Goal: Communication & Community: Answer question/provide support

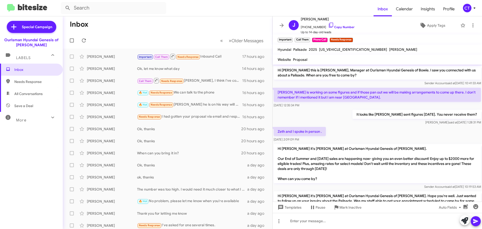
scroll to position [61, 0]
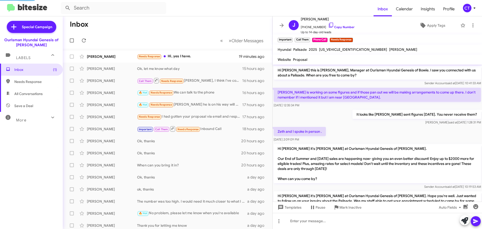
scroll to position [61, 0]
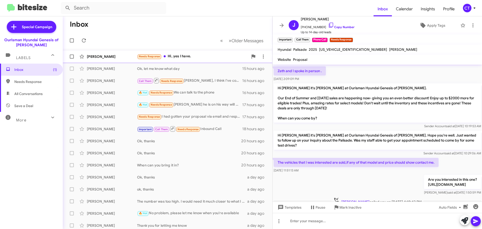
click at [193, 59] on div "Needs Response Hi, yes I have." at bounding box center [192, 57] width 111 height 6
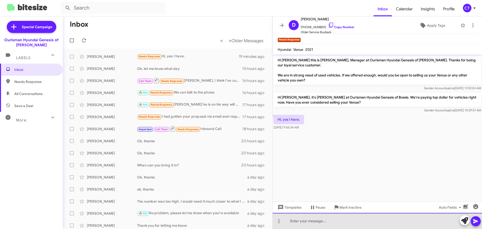
click at [339, 221] on div at bounding box center [378, 221] width 210 height 16
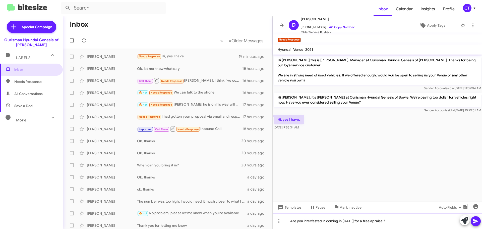
click at [378, 222] on div "Are you interfested in coming in tomorrow for a free apraisal?" at bounding box center [378, 221] width 210 height 16
click at [314, 222] on div "Are you interfested in coming in tomorrow for a free appraisal?" at bounding box center [378, 221] width 210 height 16
click at [314, 220] on div "Are you interfested in coming in tomorrow for a free appraisal?" at bounding box center [378, 221] width 210 height 16
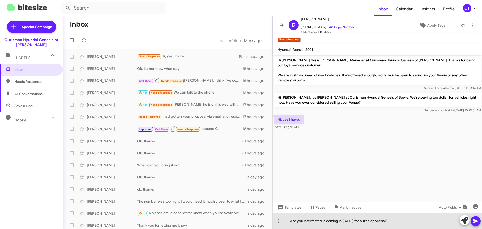
click at [311, 220] on div "Are you interfested in coming in tomorrow for a free appraisal?" at bounding box center [378, 221] width 210 height 16
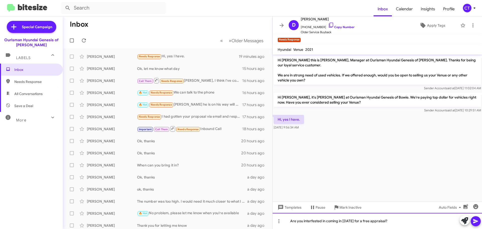
click at [313, 221] on div "Are you interfested in coming in tomorrow for a free appraisal?" at bounding box center [378, 221] width 210 height 16
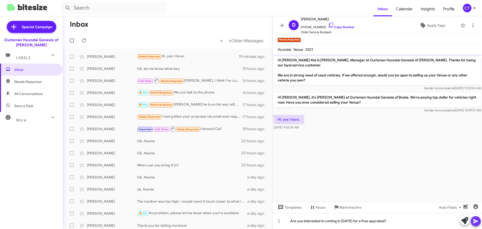
click at [474, 224] on icon at bounding box center [476, 221] width 6 height 6
click at [472, 9] on icon at bounding box center [475, 8] width 6 height 6
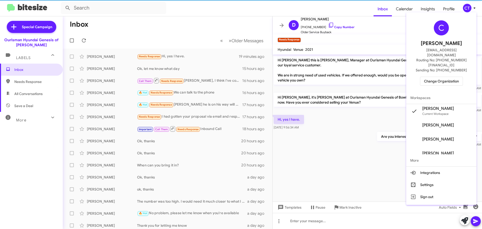
click at [447, 77] on span "Change Organization" at bounding box center [441, 81] width 35 height 9
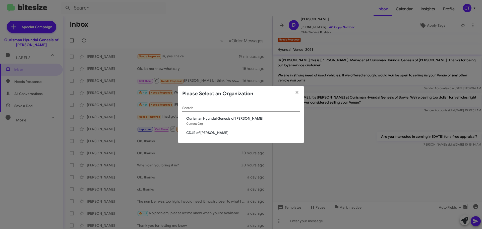
click at [213, 130] on span "CDJR of [PERSON_NAME]" at bounding box center [243, 132] width 114 height 5
click at [206, 135] on span "CDJR of [PERSON_NAME]" at bounding box center [243, 132] width 114 height 5
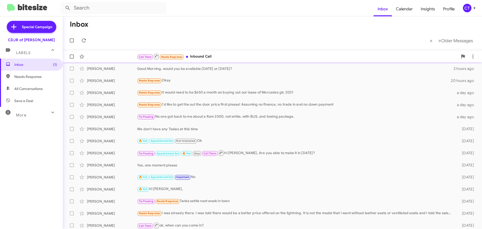
click at [233, 55] on div "Call Them Needs Response Inbound Call" at bounding box center [297, 56] width 321 height 6
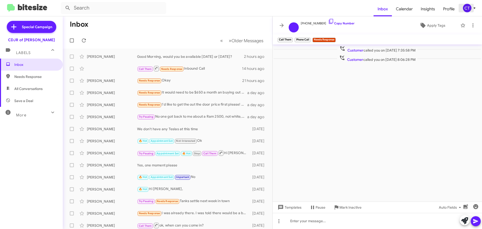
click at [473, 9] on icon at bounding box center [475, 8] width 6 height 6
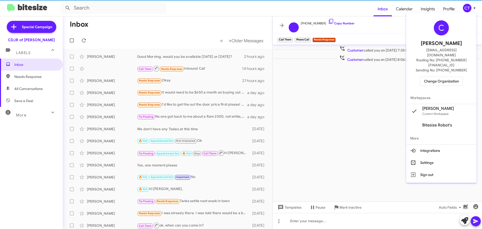
click at [439, 77] on span "Change Organization" at bounding box center [441, 81] width 35 height 9
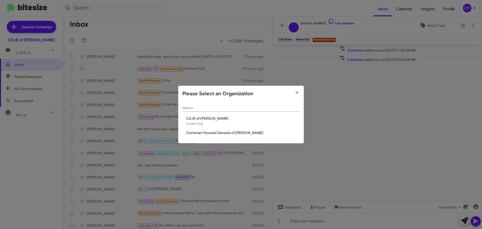
click at [210, 138] on div "Search CDJR of Bowie Current Org Ourisman Hyundai Genesis of Bowie" at bounding box center [241, 123] width 126 height 42
click at [208, 131] on span "Ourisman Hyundai Genesis of [PERSON_NAME]" at bounding box center [243, 132] width 114 height 5
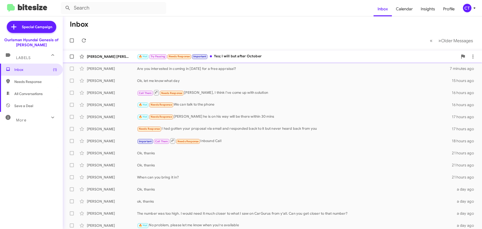
click at [232, 58] on div "🔥 Hot Try Pausing Needs Response Important Yes; I will but after October" at bounding box center [297, 57] width 321 height 6
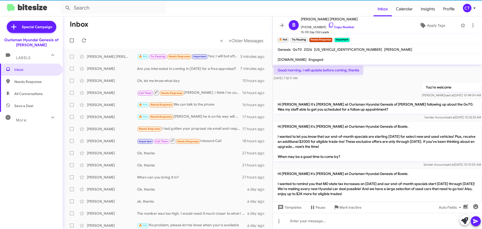
scroll to position [401, 0]
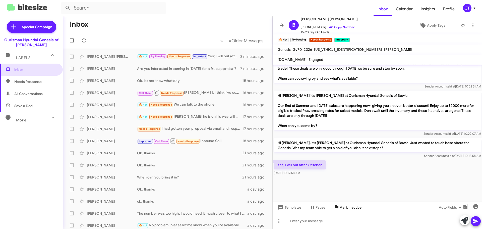
click at [344, 208] on span "Mark Inactive" at bounding box center [351, 207] width 22 height 9
